Goal: Navigation & Orientation: Find specific page/section

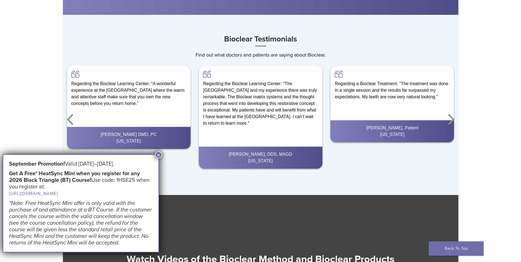
scroll to position [751, 0]
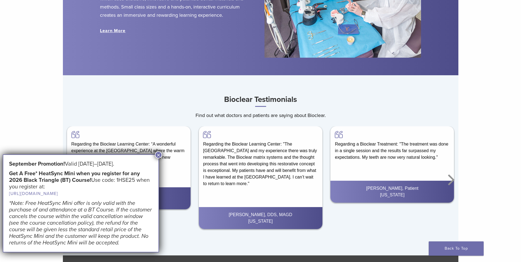
click at [161, 159] on div "Regarding the Bioclear Learning Center: “A wonderful experience at the Learning…" at bounding box center [129, 148] width 124 height 45
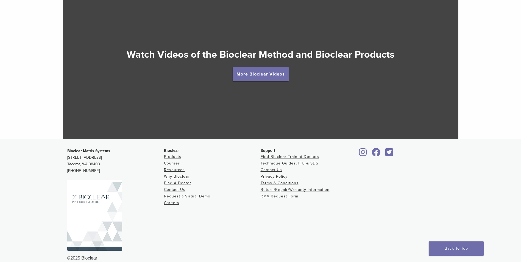
scroll to position [1025, 0]
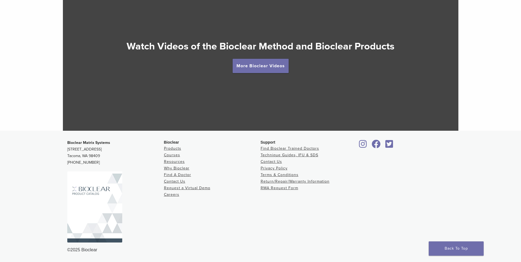
click at [294, 214] on div "Support Find Bioclear Trained Doctors Technique Guides, IFU & SDS Contact Us Pr…" at bounding box center [309, 193] width 97 height 107
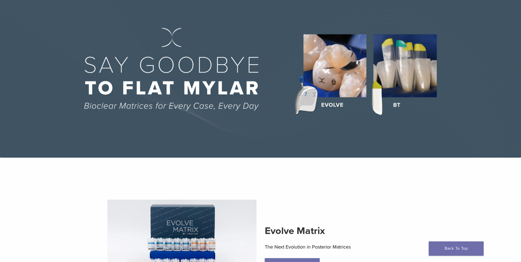
scroll to position [0, 0]
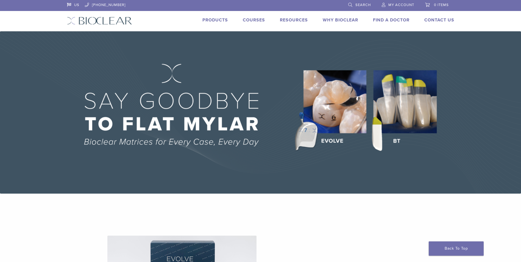
click at [220, 19] on link "Products" at bounding box center [216, 19] width 26 height 5
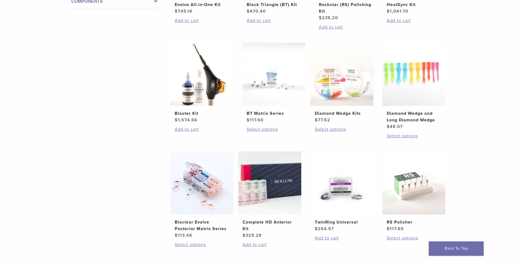
scroll to position [340, 0]
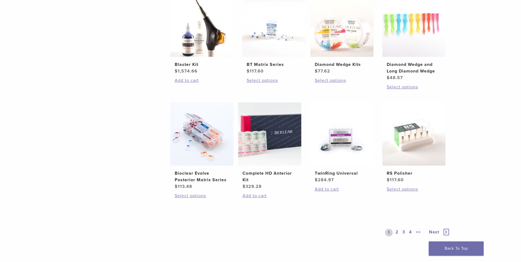
click at [397, 231] on link "2" at bounding box center [397, 233] width 5 height 8
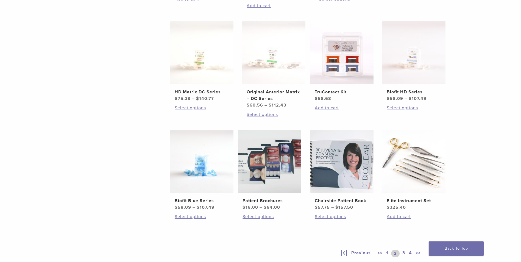
scroll to position [340, 0]
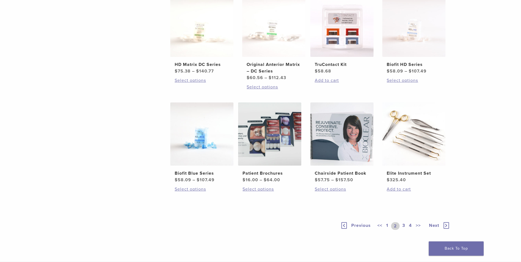
click at [405, 227] on link "3" at bounding box center [404, 226] width 5 height 8
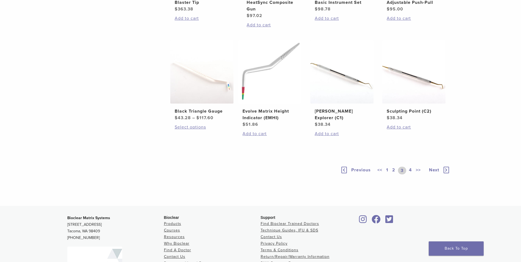
scroll to position [340, 0]
click at [412, 173] on link "4" at bounding box center [410, 170] width 5 height 8
